Goal: Information Seeking & Learning: Learn about a topic

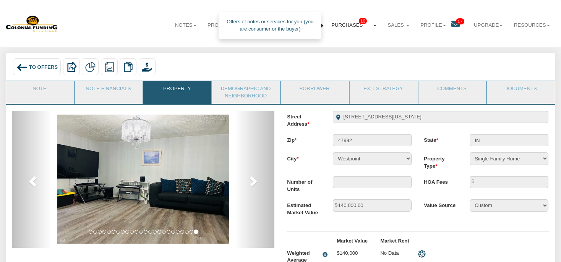
click at [359, 23] on span "10" at bounding box center [363, 21] width 8 height 6
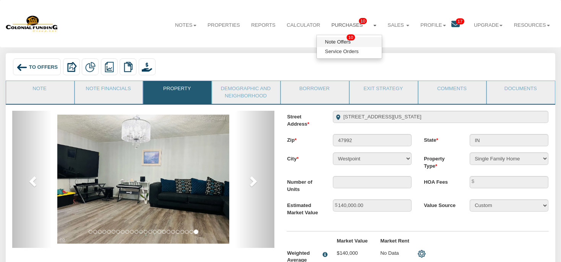
click at [346, 37] on span "10" at bounding box center [350, 37] width 8 height 6
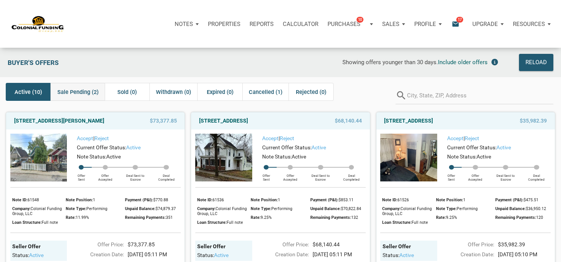
click at [82, 91] on span "Sale Pending (2)" at bounding box center [77, 91] width 41 height 9
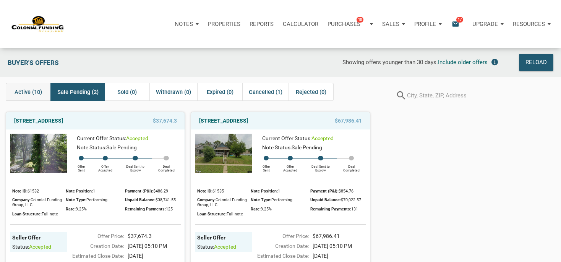
click at [42, 91] on span "Active (10)" at bounding box center [29, 91] width 28 height 9
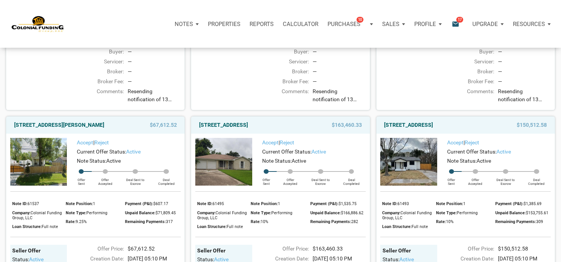
scroll to position [497, 0]
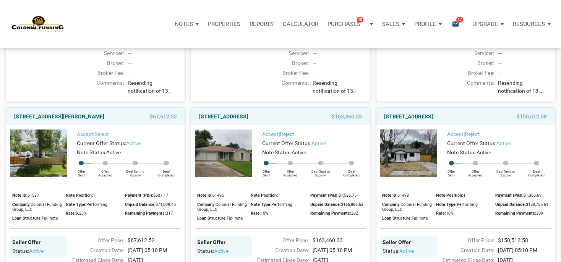
click at [558, 249] on div "1144 North Tibbs, Indianapolis, IN, 46222 $73,377.85 Accept | Reject Current Of…" at bounding box center [280, 102] width 561 height 986
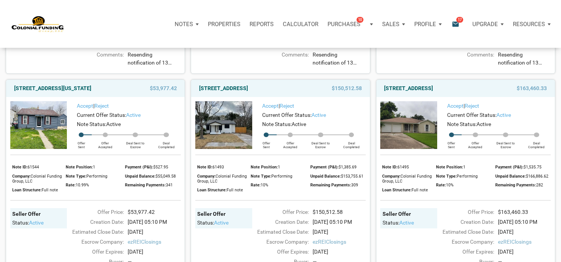
scroll to position [532, 0]
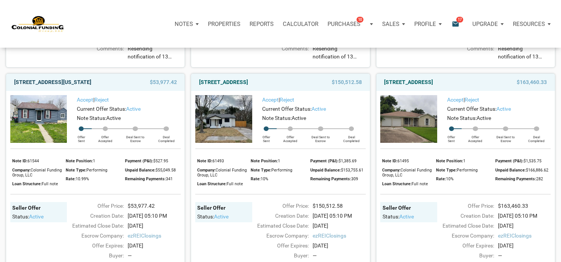
click at [91, 87] on link "[STREET_ADDRESS][US_STATE]" at bounding box center [52, 82] width 77 height 9
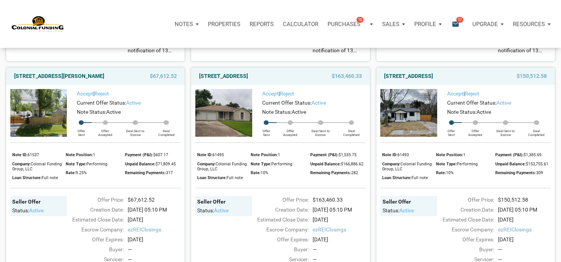
scroll to position [545, 0]
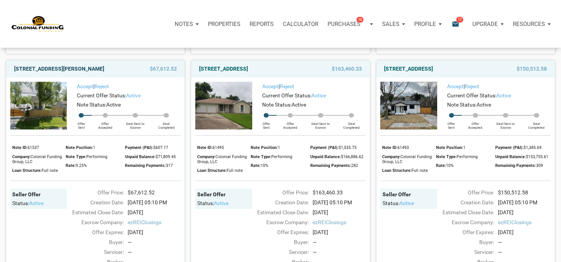
click at [104, 73] on link "[STREET_ADDRESS][PERSON_NAME]" at bounding box center [59, 68] width 90 height 9
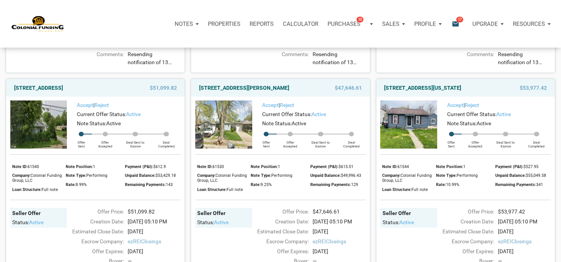
scroll to position [277, 0]
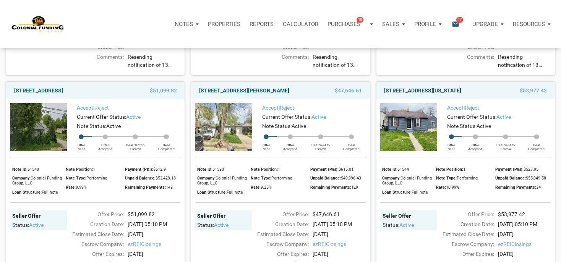
click at [452, 95] on link "[STREET_ADDRESS][US_STATE]" at bounding box center [422, 90] width 77 height 9
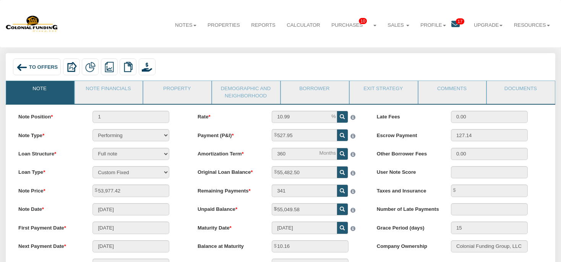
click at [154, 93] on link "Property" at bounding box center [176, 90] width 67 height 19
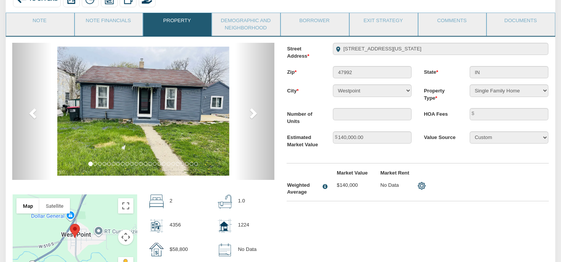
scroll to position [56, 0]
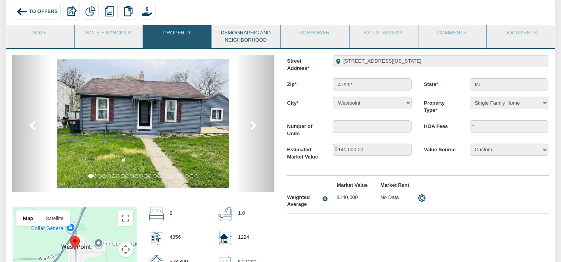
click at [261, 39] on link "Demographic and Neighborhood" at bounding box center [245, 36] width 67 height 23
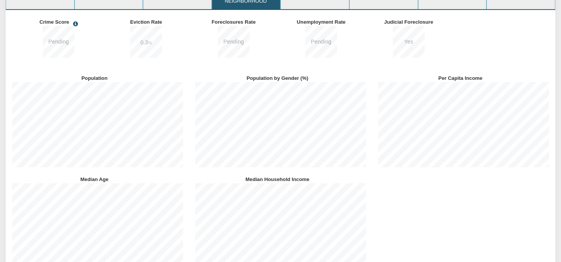
scroll to position [95, 0]
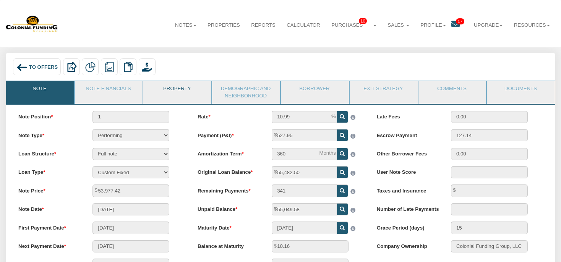
click at [193, 94] on link "Property" at bounding box center [176, 90] width 67 height 19
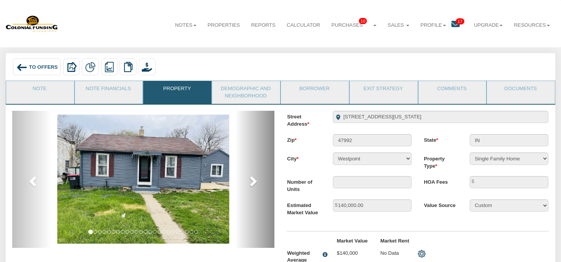
click at [256, 184] on span at bounding box center [252, 180] width 11 height 11
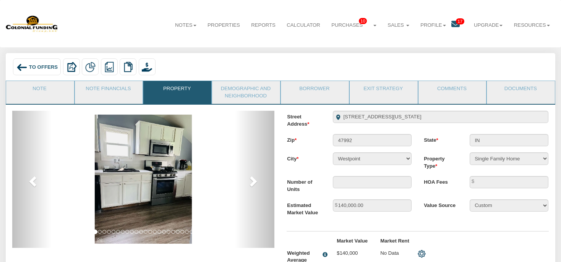
click at [277, 171] on div at bounding box center [143, 233] width 274 height 245
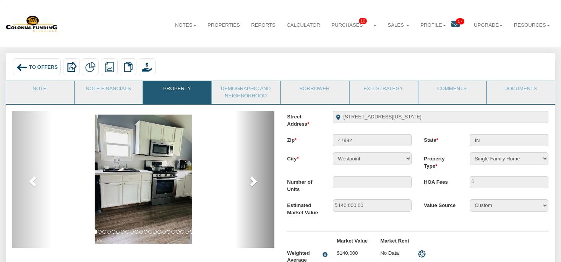
click at [252, 185] on span at bounding box center [252, 180] width 11 height 11
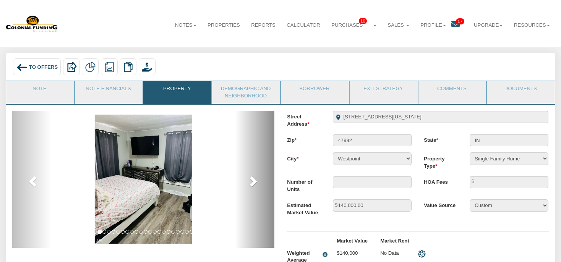
click at [252, 185] on span at bounding box center [252, 180] width 11 height 11
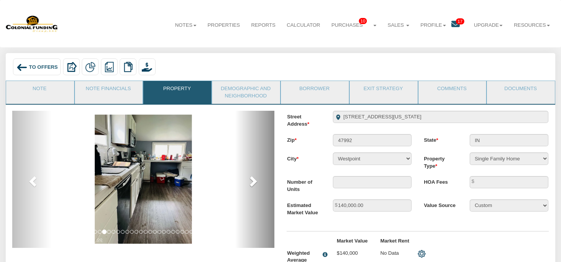
click at [252, 185] on span at bounding box center [252, 180] width 11 height 11
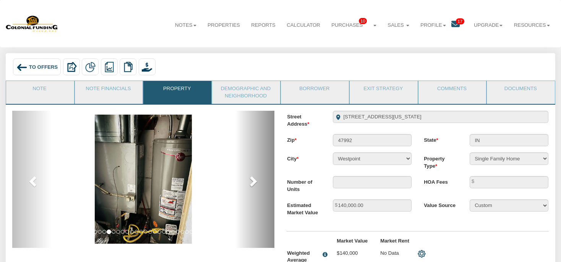
click at [252, 185] on span at bounding box center [252, 180] width 11 height 11
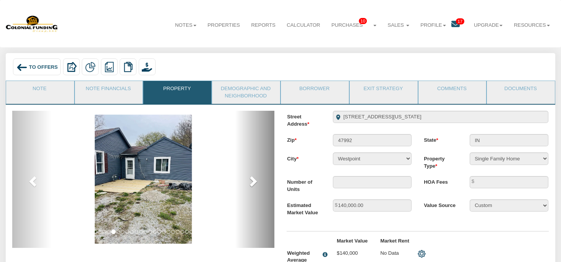
click at [252, 185] on span at bounding box center [252, 180] width 11 height 11
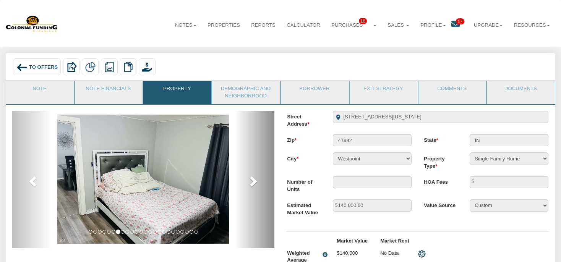
click at [252, 185] on span at bounding box center [252, 180] width 11 height 11
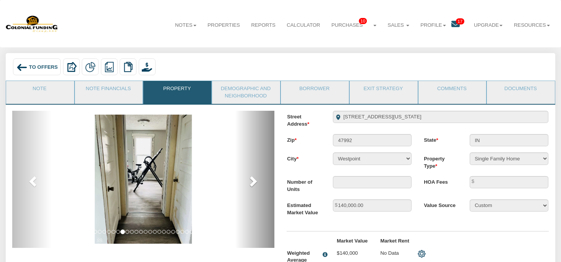
click at [252, 185] on span at bounding box center [252, 180] width 11 height 11
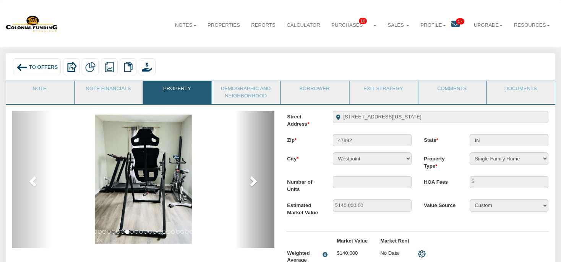
click at [252, 185] on span at bounding box center [252, 180] width 11 height 11
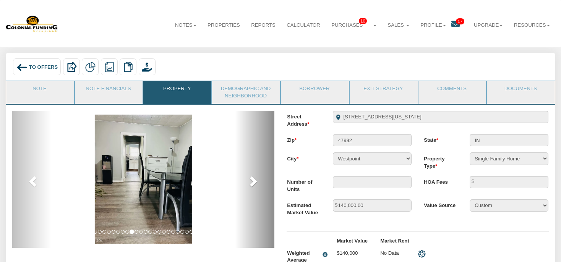
click at [252, 185] on span at bounding box center [252, 180] width 11 height 11
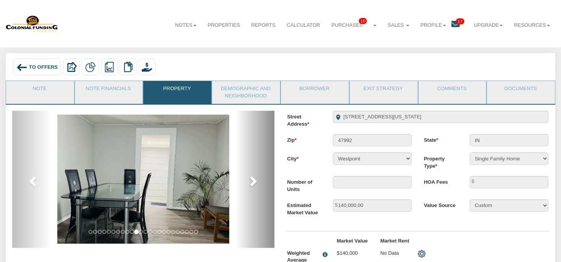
click at [252, 185] on span at bounding box center [252, 180] width 11 height 11
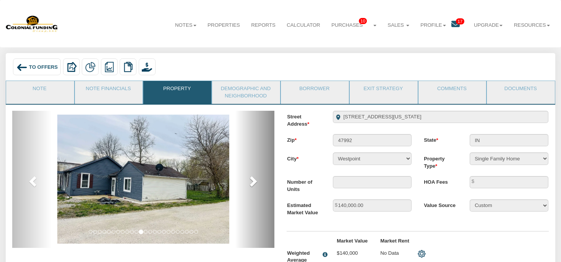
click at [252, 185] on span at bounding box center [252, 180] width 11 height 11
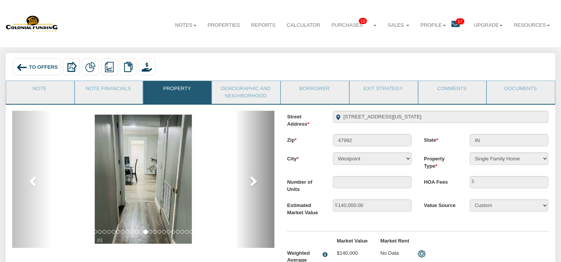
click at [252, 185] on span at bounding box center [252, 180] width 11 height 11
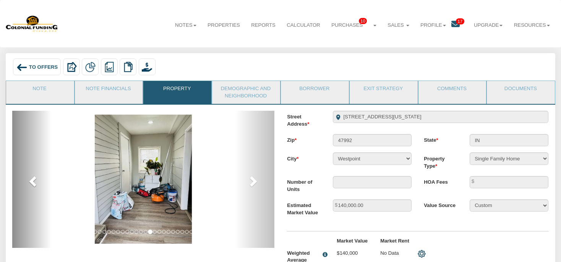
click at [35, 183] on span at bounding box center [33, 180] width 11 height 11
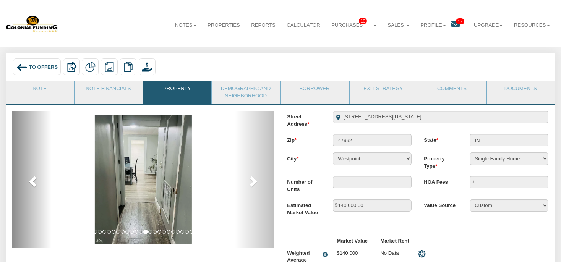
click at [35, 183] on span at bounding box center [33, 180] width 11 height 11
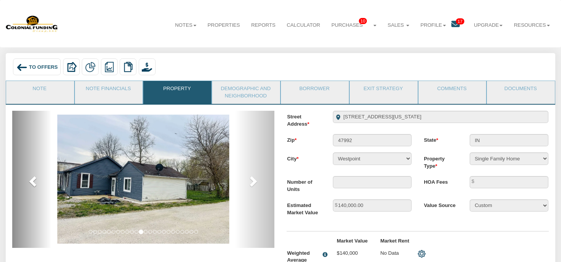
click at [35, 183] on span at bounding box center [33, 180] width 11 height 11
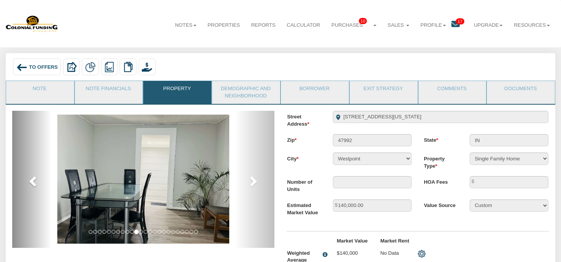
click at [35, 184] on span at bounding box center [33, 180] width 11 height 11
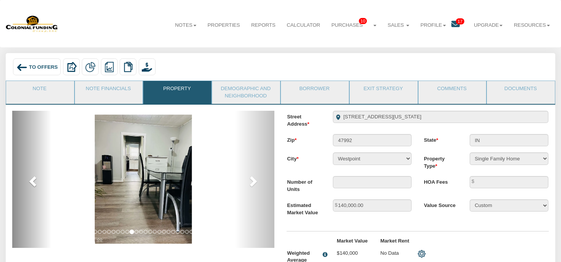
click at [35, 184] on span at bounding box center [33, 180] width 11 height 11
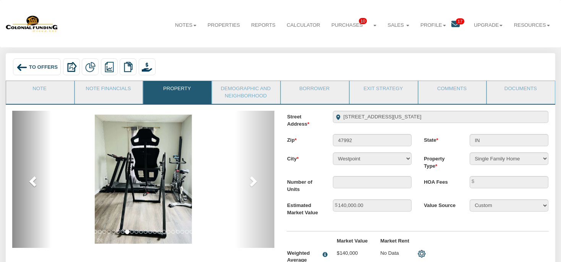
click at [35, 184] on span at bounding box center [33, 180] width 11 height 11
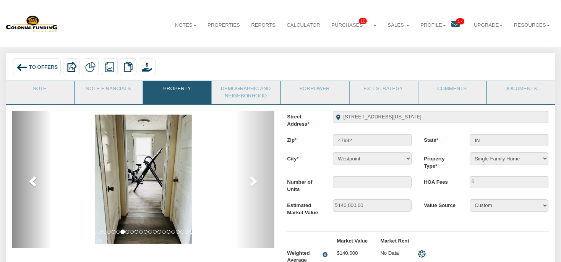
click at [35, 184] on span at bounding box center [33, 180] width 11 height 11
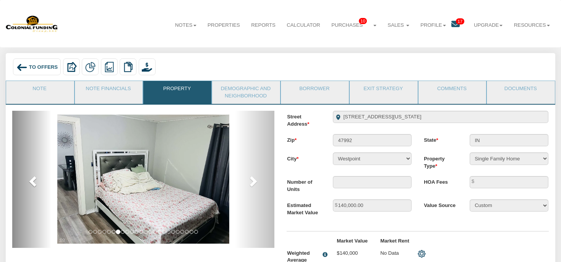
click at [35, 184] on span at bounding box center [33, 180] width 11 height 11
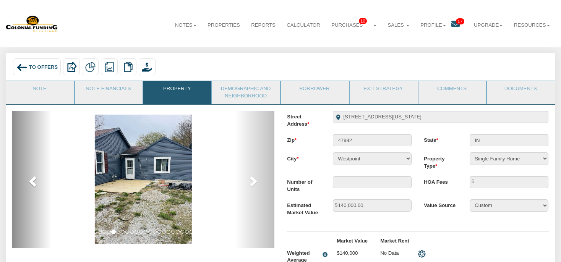
click at [35, 184] on span at bounding box center [33, 180] width 11 height 11
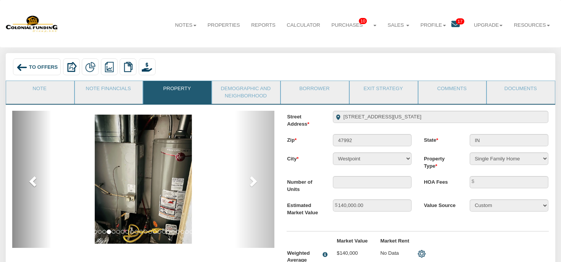
click at [35, 184] on span at bounding box center [33, 180] width 11 height 11
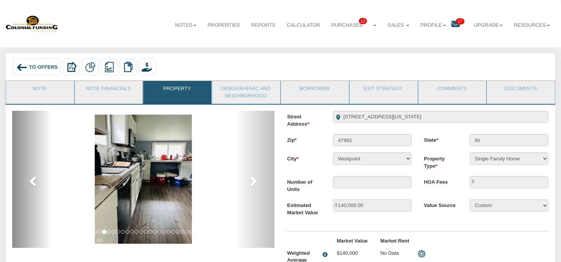
click at [35, 184] on span at bounding box center [33, 180] width 11 height 11
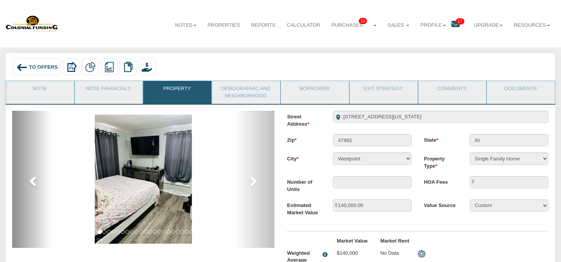
click at [35, 184] on span at bounding box center [33, 180] width 11 height 11
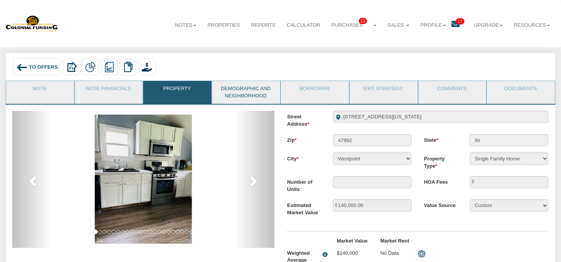
click at [251, 95] on link "Demographic and Neighborhood" at bounding box center [245, 92] width 67 height 23
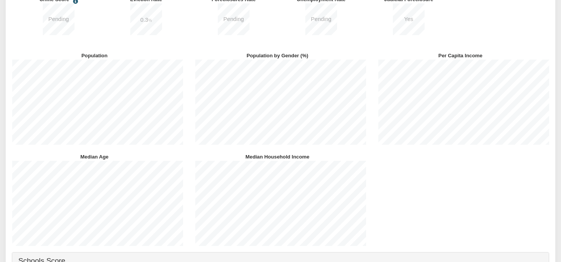
scroll to position [121, 0]
